Goal: Task Accomplishment & Management: Manage account settings

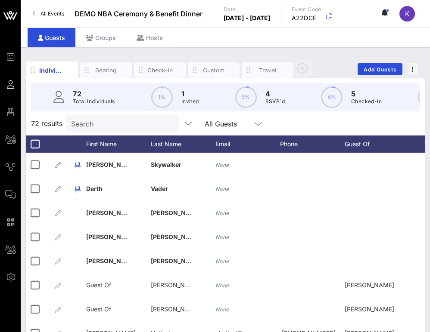
click at [113, 127] on input "Search" at bounding box center [121, 123] width 101 height 11
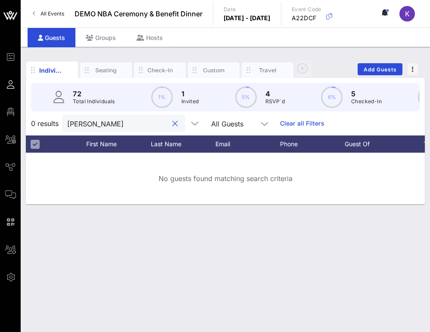
type input "[PERSON_NAME]"
click at [123, 54] on div "Individuals Seating Check-In Custom Travel Add Guests 72 Total Individuals 1% 1…" at bounding box center [225, 190] width 409 height 286
click at [128, 125] on input "[PERSON_NAME]" at bounding box center [117, 123] width 101 height 11
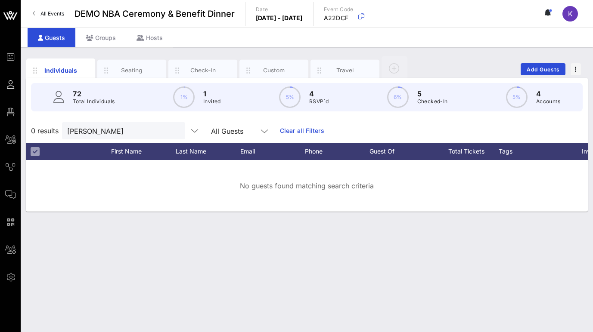
click at [280, 129] on link "Clear all Filters" at bounding box center [302, 130] width 44 height 9
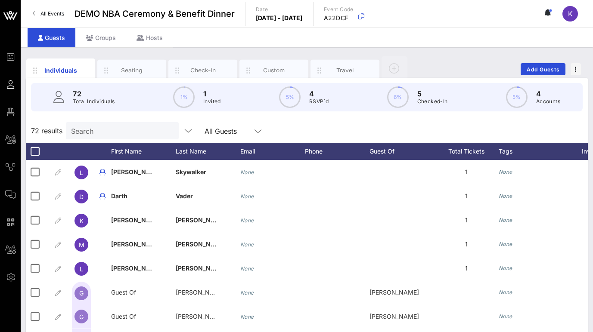
click at [130, 131] on input "Search" at bounding box center [121, 130] width 101 height 11
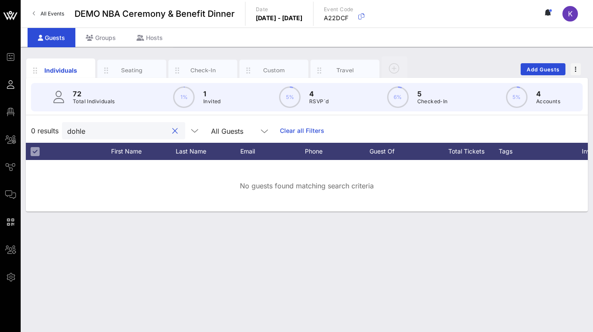
type input "dohle"
click at [101, 39] on div "Groups" at bounding box center [100, 37] width 51 height 19
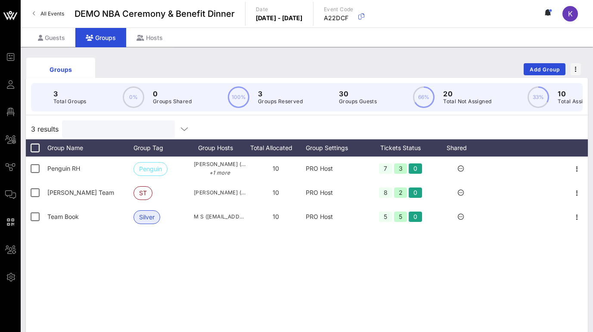
click at [88, 125] on input "text" at bounding box center [117, 129] width 101 height 11
click at [43, 17] on link "All Events" at bounding box center [49, 14] width 42 height 14
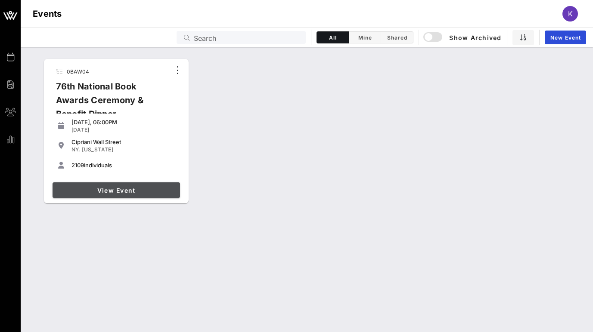
click at [90, 183] on link "View Event" at bounding box center [116, 191] width 127 height 16
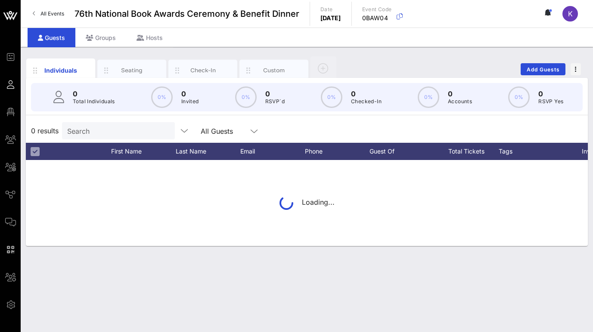
click at [87, 128] on input "Search" at bounding box center [117, 130] width 101 height 11
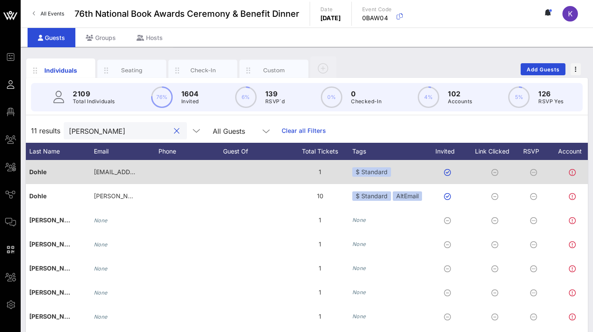
scroll to position [0, 221]
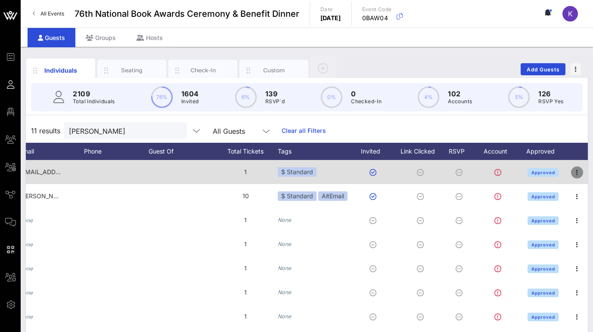
click at [429, 173] on icon "button" at bounding box center [577, 173] width 10 height 10
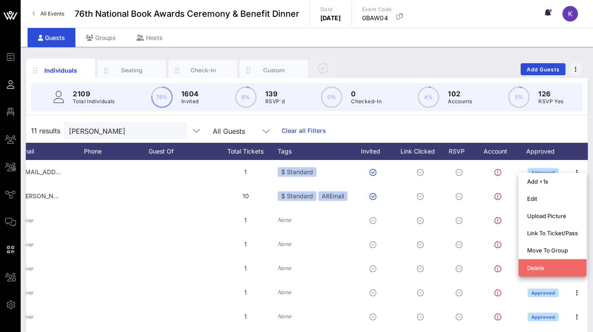
click at [429, 270] on div "Delete" at bounding box center [552, 268] width 51 height 7
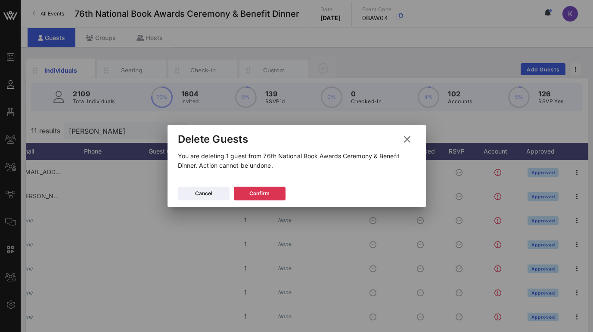
click at [406, 138] on icon at bounding box center [407, 140] width 13 height 12
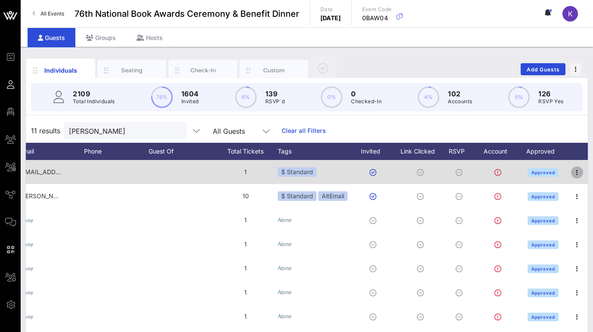
click at [429, 172] on icon "button" at bounding box center [577, 173] width 10 height 10
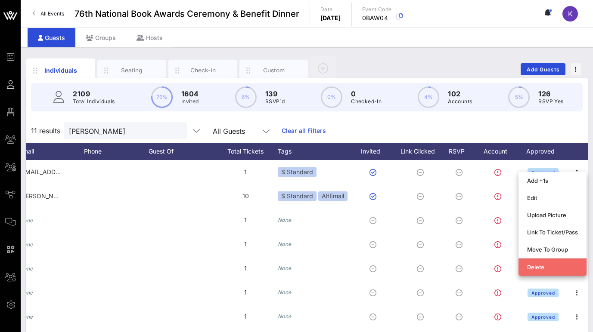
click at [429, 267] on div "Delete" at bounding box center [552, 267] width 51 height 7
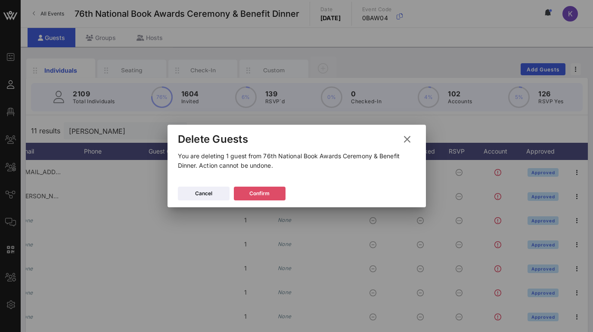
click at [274, 197] on button "Confirm" at bounding box center [260, 194] width 52 height 14
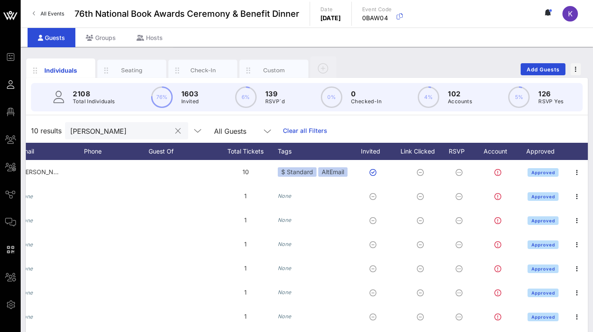
click at [126, 133] on input "[PERSON_NAME]" at bounding box center [120, 130] width 101 height 11
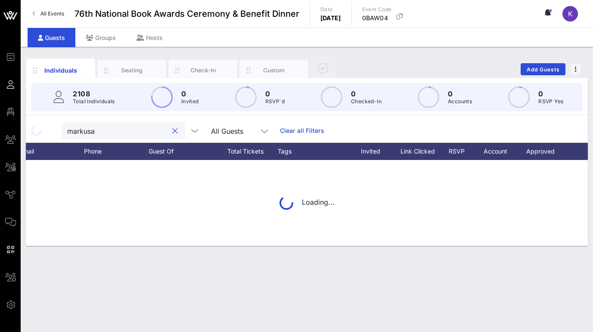
paste input "[PERSON_NAME]"
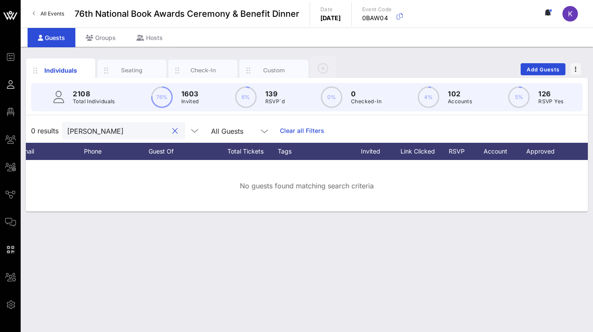
paste input "text"
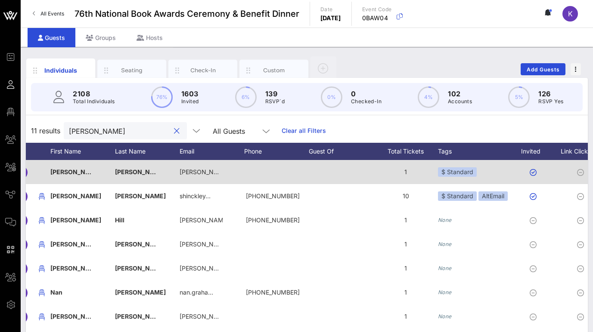
scroll to position [0, 0]
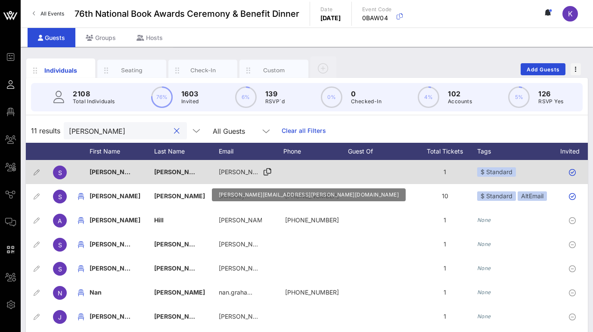
click at [270, 172] on icon at bounding box center [268, 172] width 8 height 1
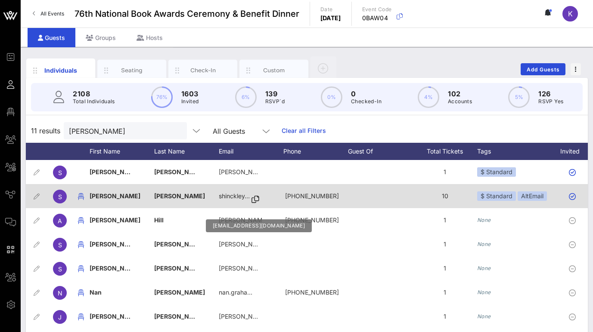
click at [256, 199] on icon at bounding box center [256, 199] width 8 height 1
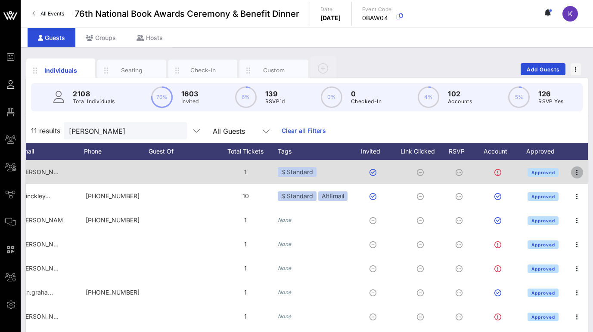
click at [429, 169] on icon "button" at bounding box center [577, 173] width 10 height 10
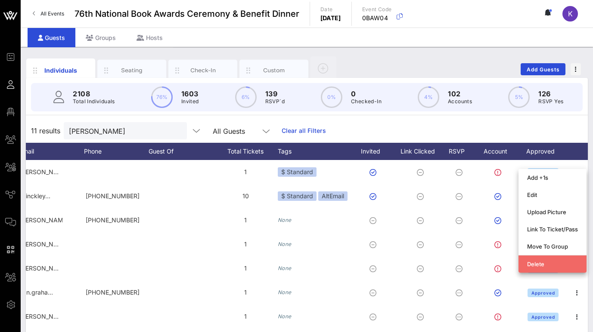
click at [429, 259] on div "Delete" at bounding box center [552, 265] width 51 height 14
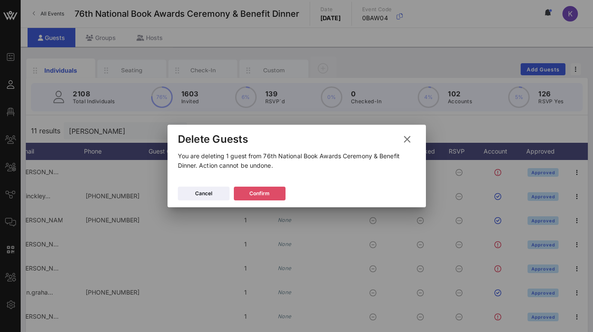
click at [258, 195] on icon at bounding box center [260, 193] width 6 height 5
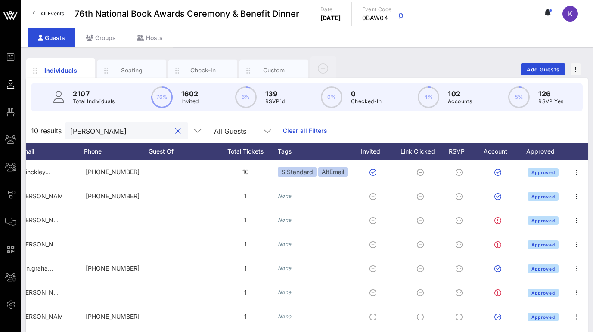
click at [113, 131] on input "[PERSON_NAME]" at bounding box center [120, 130] width 101 height 11
paste input "[DEMOGRAPHIC_DATA]"
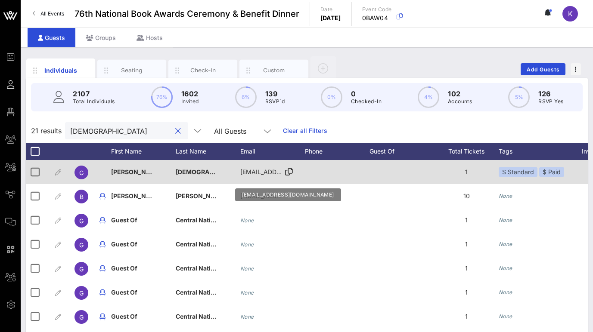
click at [288, 173] on icon at bounding box center [289, 172] width 8 height 1
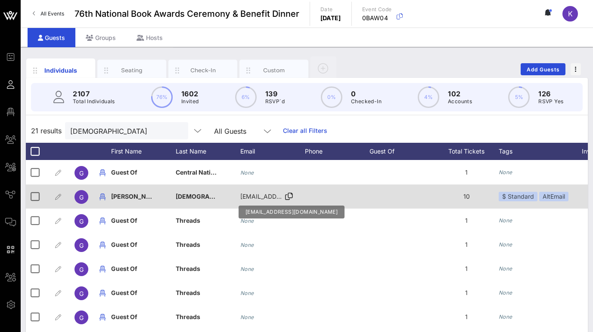
click at [287, 196] on icon at bounding box center [289, 196] width 8 height 1
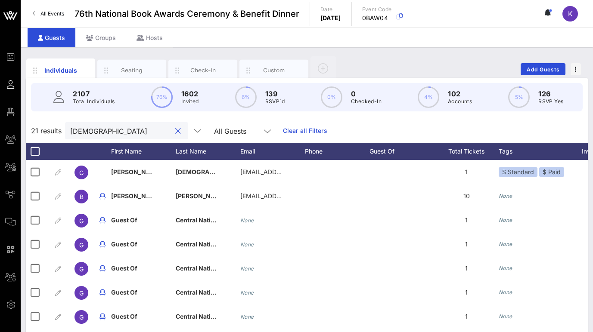
click at [72, 130] on input "[DEMOGRAPHIC_DATA]" at bounding box center [120, 130] width 101 height 11
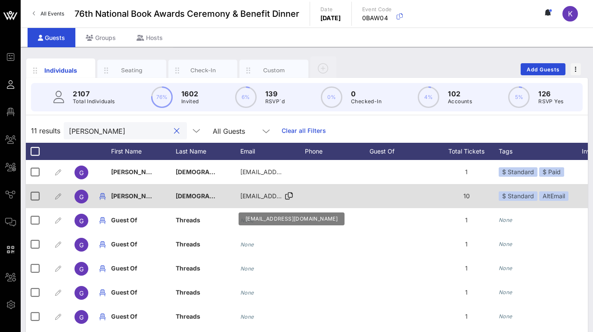
type input "[PERSON_NAME]"
click at [291, 196] on icon at bounding box center [289, 196] width 8 height 1
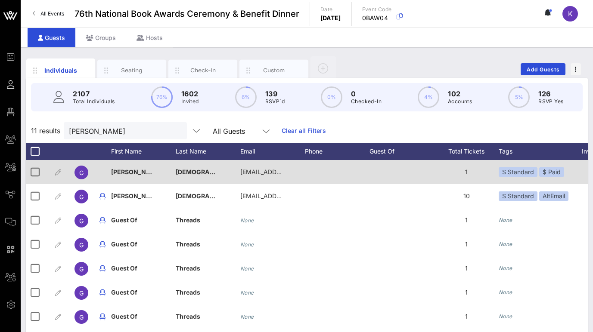
scroll to position [0, 26]
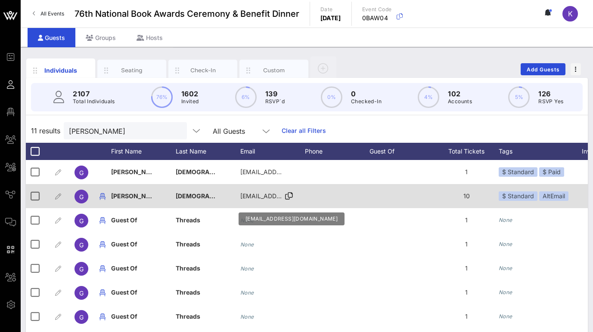
click at [285, 201] on div "[EMAIL_ADDRESS][DOMAIN_NAME]" at bounding box center [272, 196] width 65 height 24
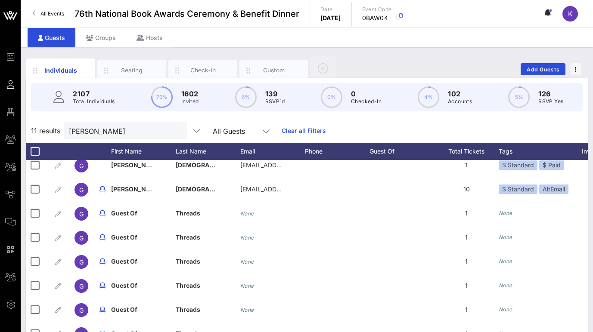
scroll to position [0, 0]
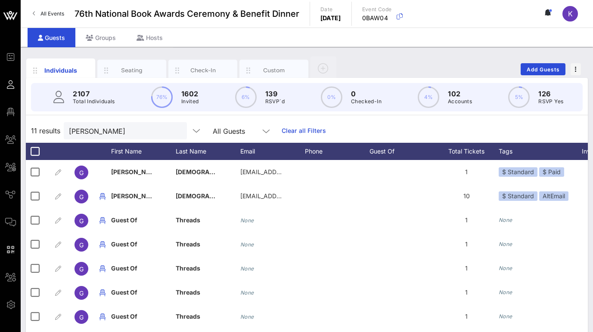
click at [282, 130] on link "Clear all Filters" at bounding box center [304, 130] width 44 height 9
